Goal: Navigation & Orientation: Find specific page/section

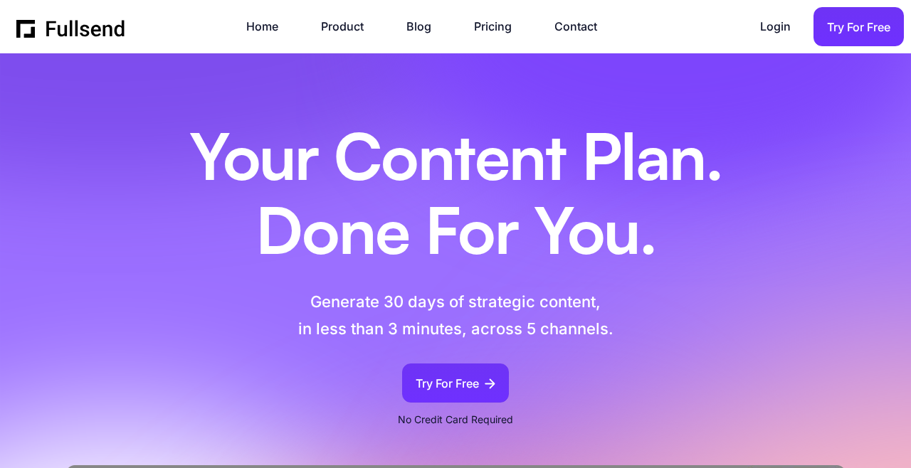
click at [500, 21] on link "Pricing" at bounding box center [500, 26] width 52 height 19
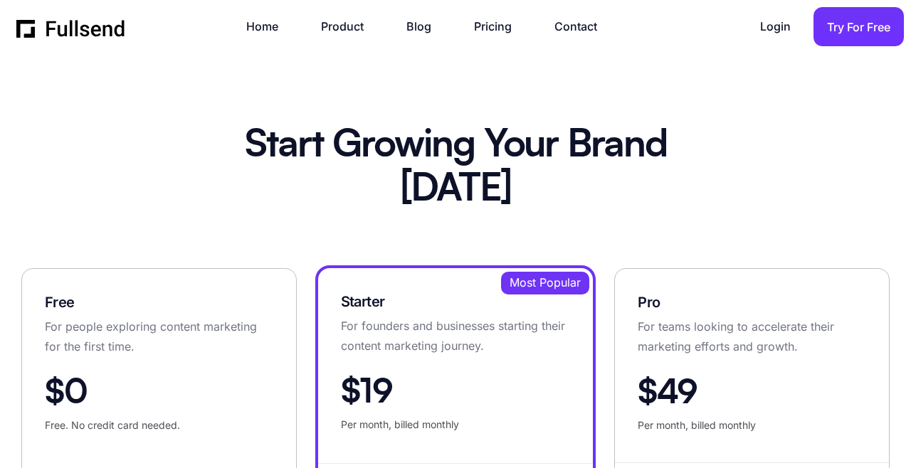
click at [407, 45] on div "Home Product Blog Pricing Contact Login Login Try For Free" at bounding box center [460, 26] width 888 height 39
click at [412, 18] on link "Blog" at bounding box center [426, 26] width 39 height 19
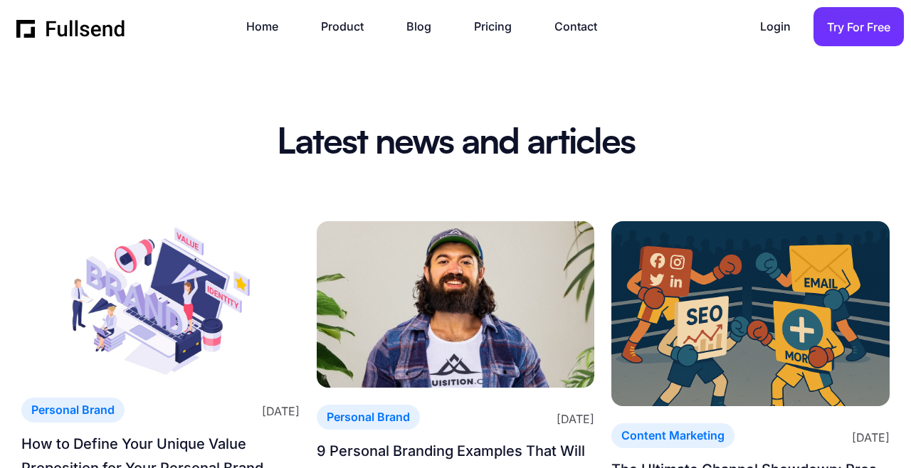
click at [263, 31] on link "Home" at bounding box center [269, 26] width 46 height 19
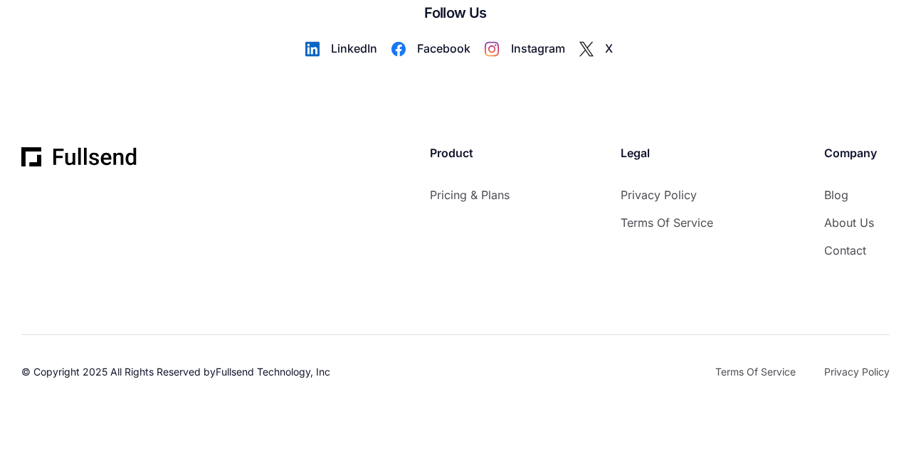
scroll to position [8581, 0]
